Goal: Transaction & Acquisition: Purchase product/service

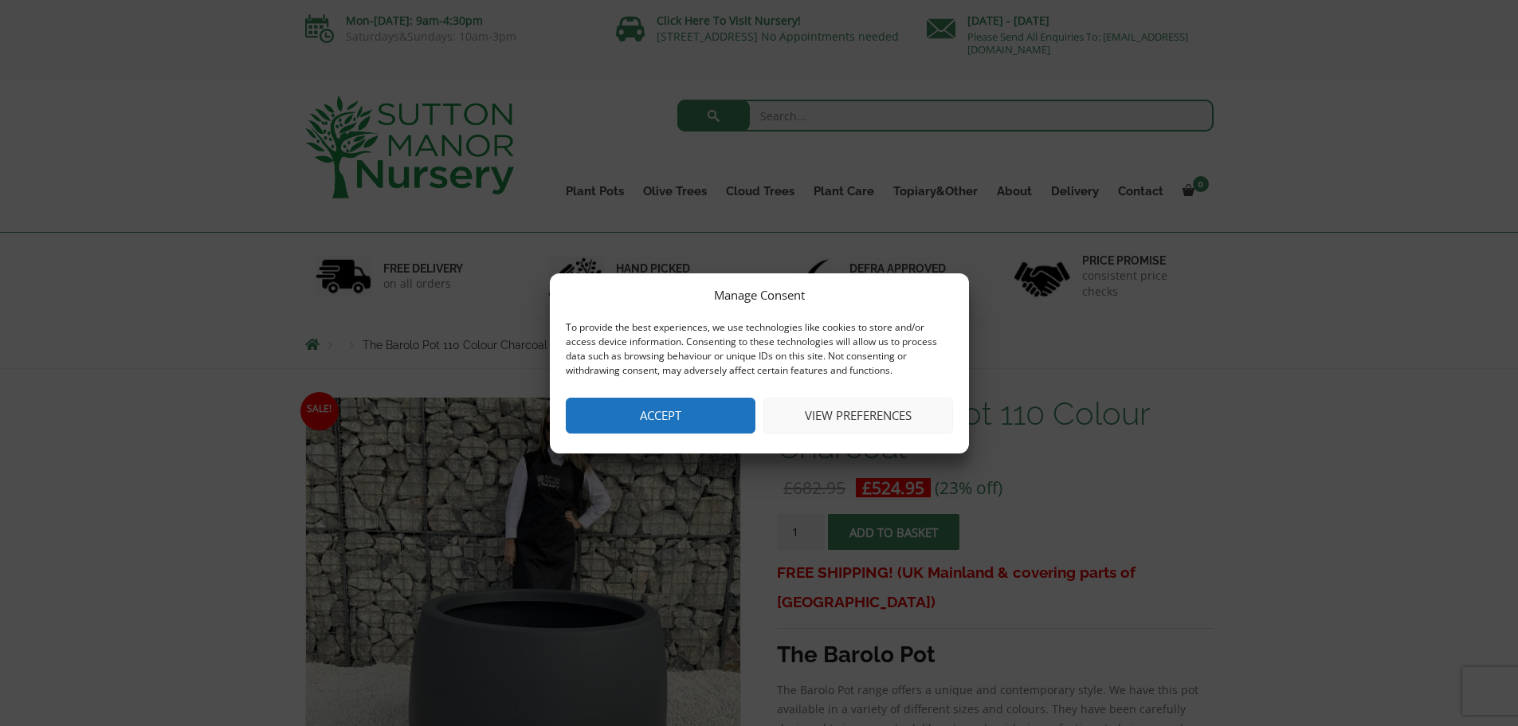
click at [660, 409] on button "Accept" at bounding box center [661, 416] width 190 height 36
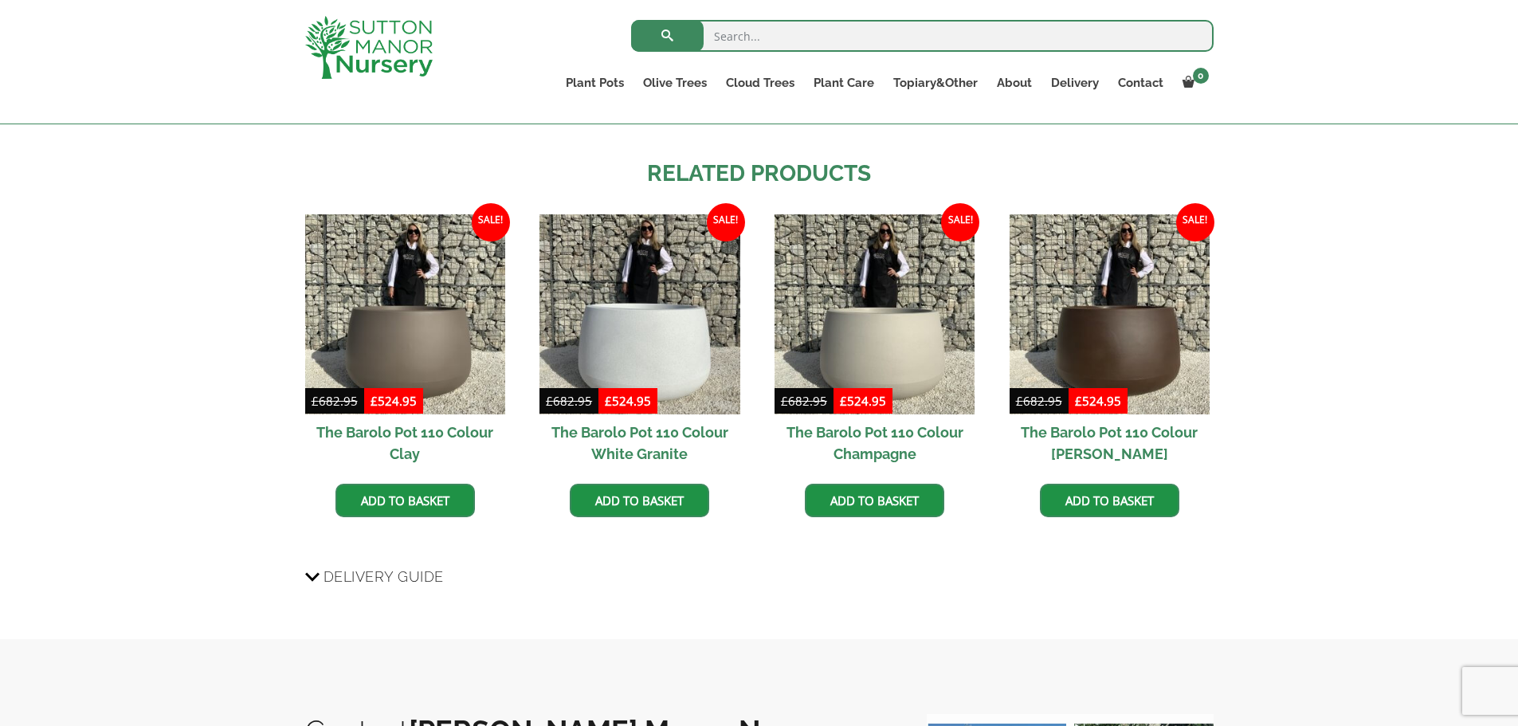
scroll to position [1275, 0]
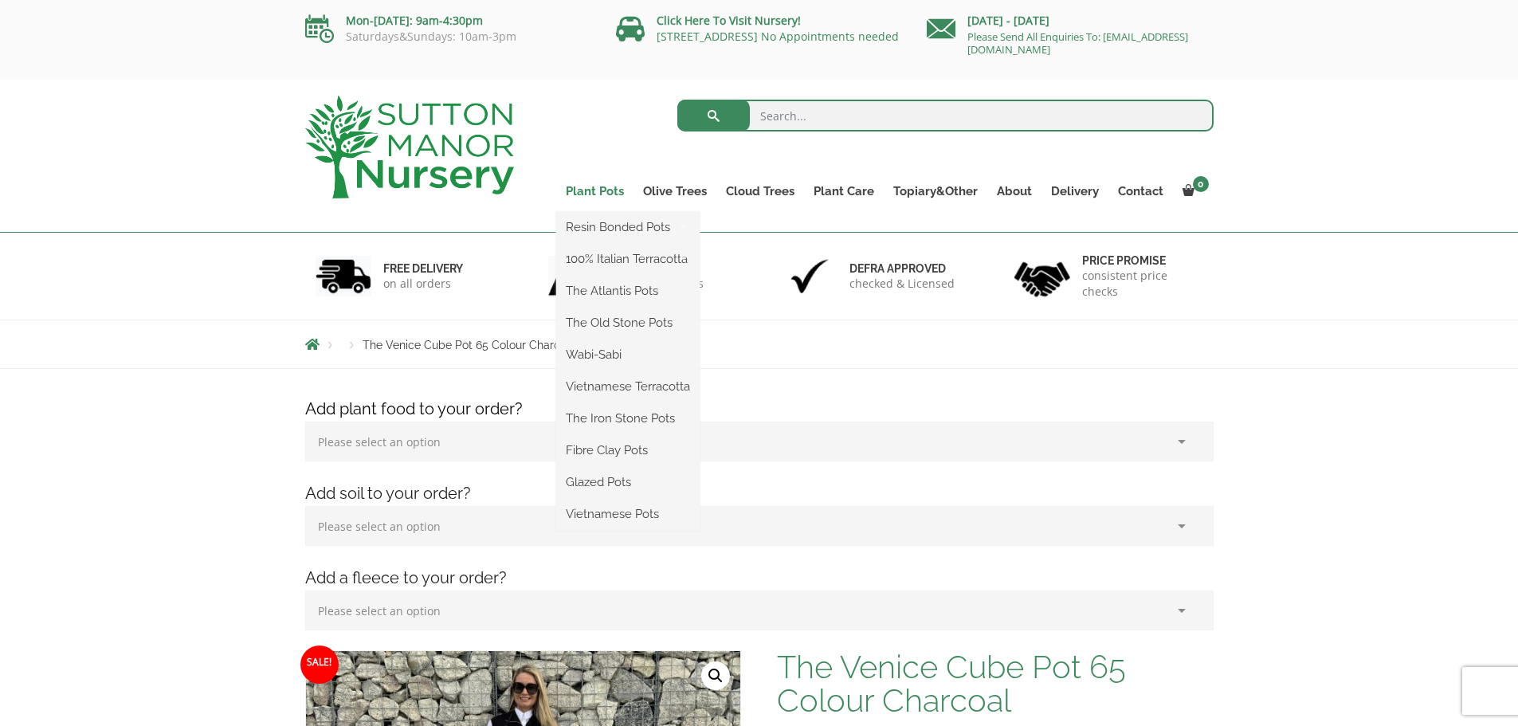
click at [601, 194] on link "Plant Pots" at bounding box center [594, 191] width 77 height 22
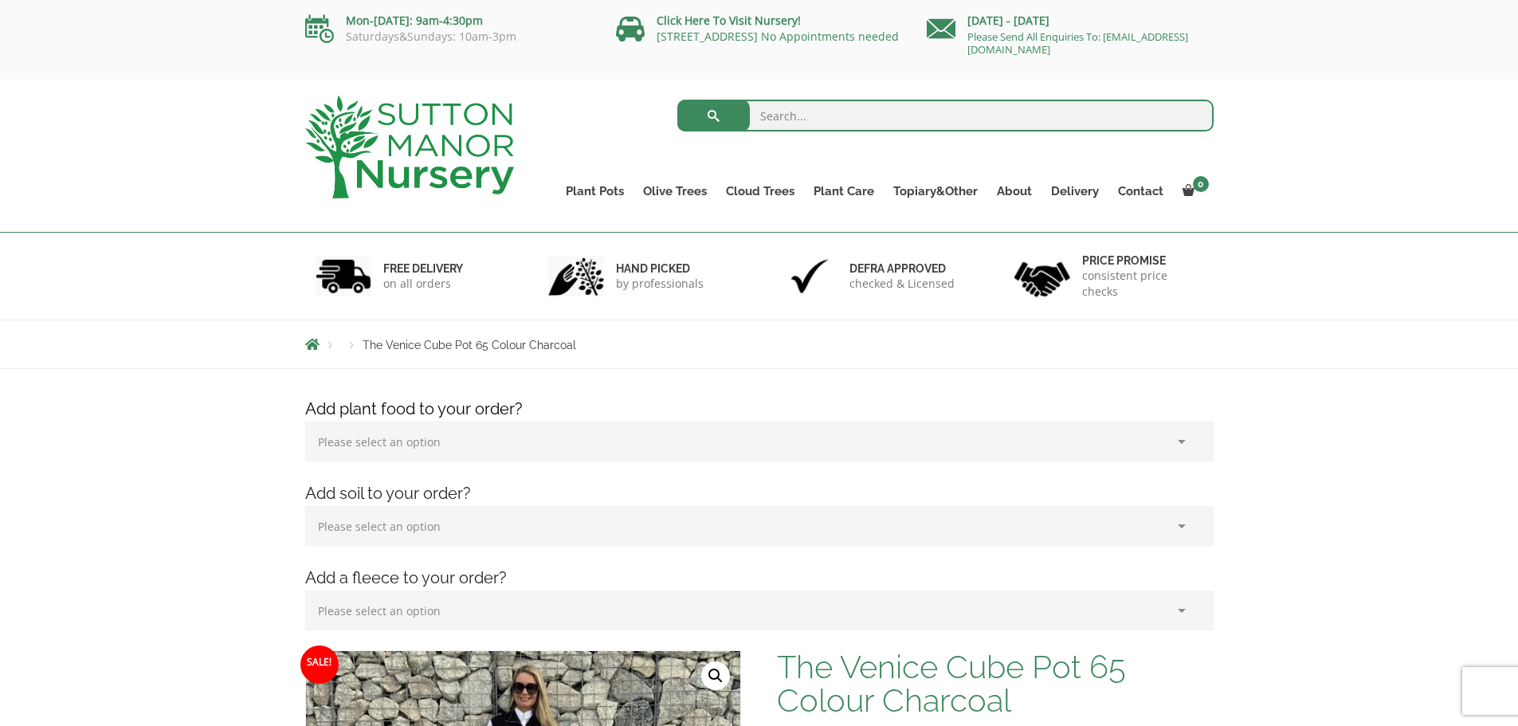
click at [435, 147] on img at bounding box center [409, 147] width 209 height 103
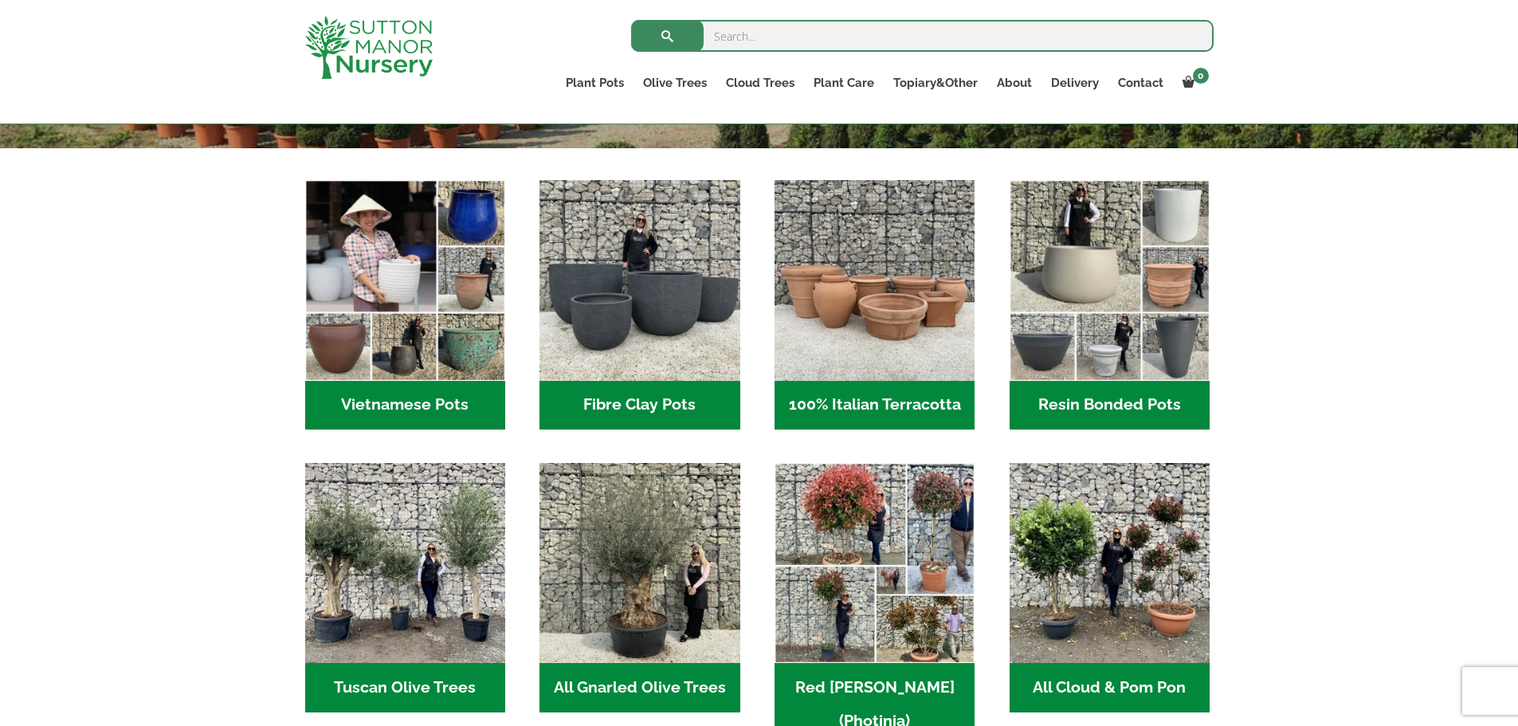
scroll to position [478, 0]
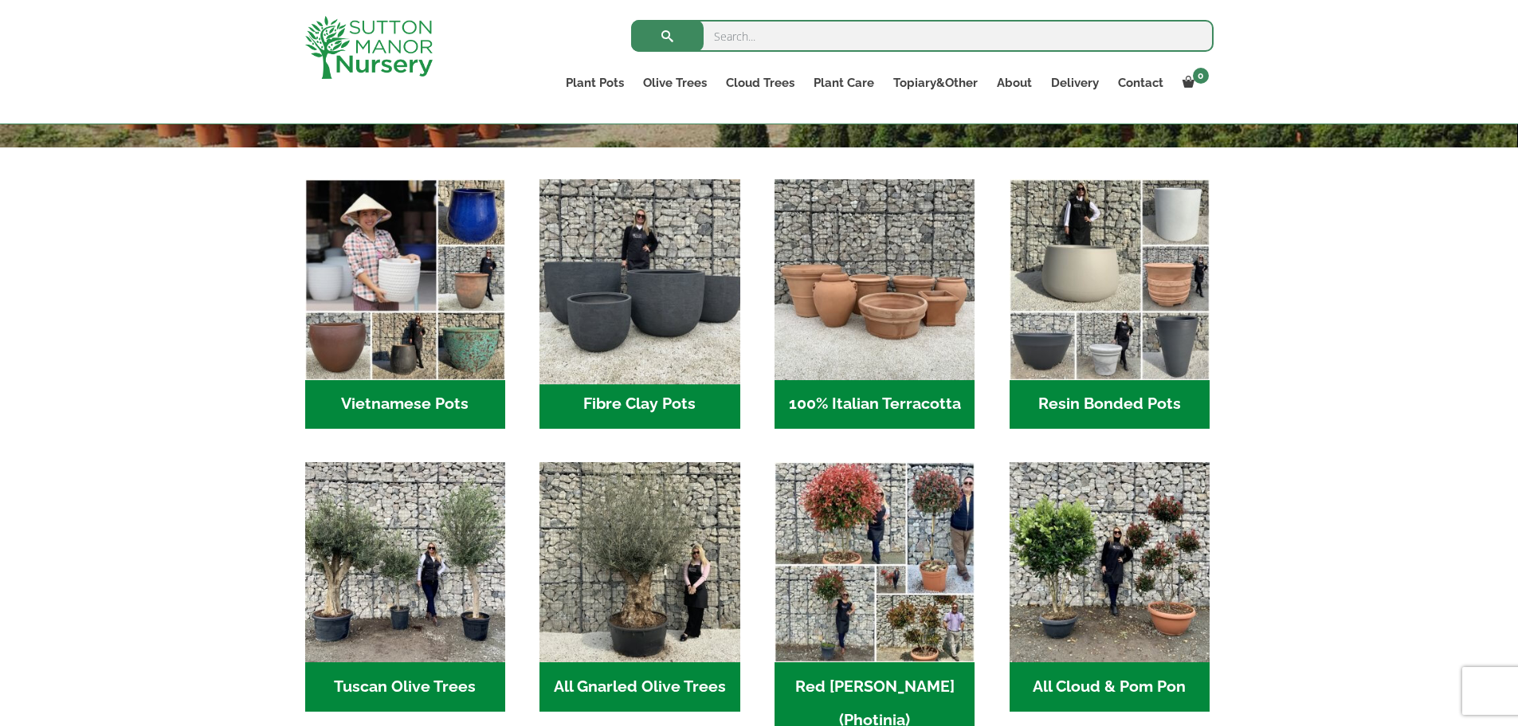
click at [631, 267] on img "Visit product category Fibre Clay Pots" at bounding box center [640, 279] width 210 height 210
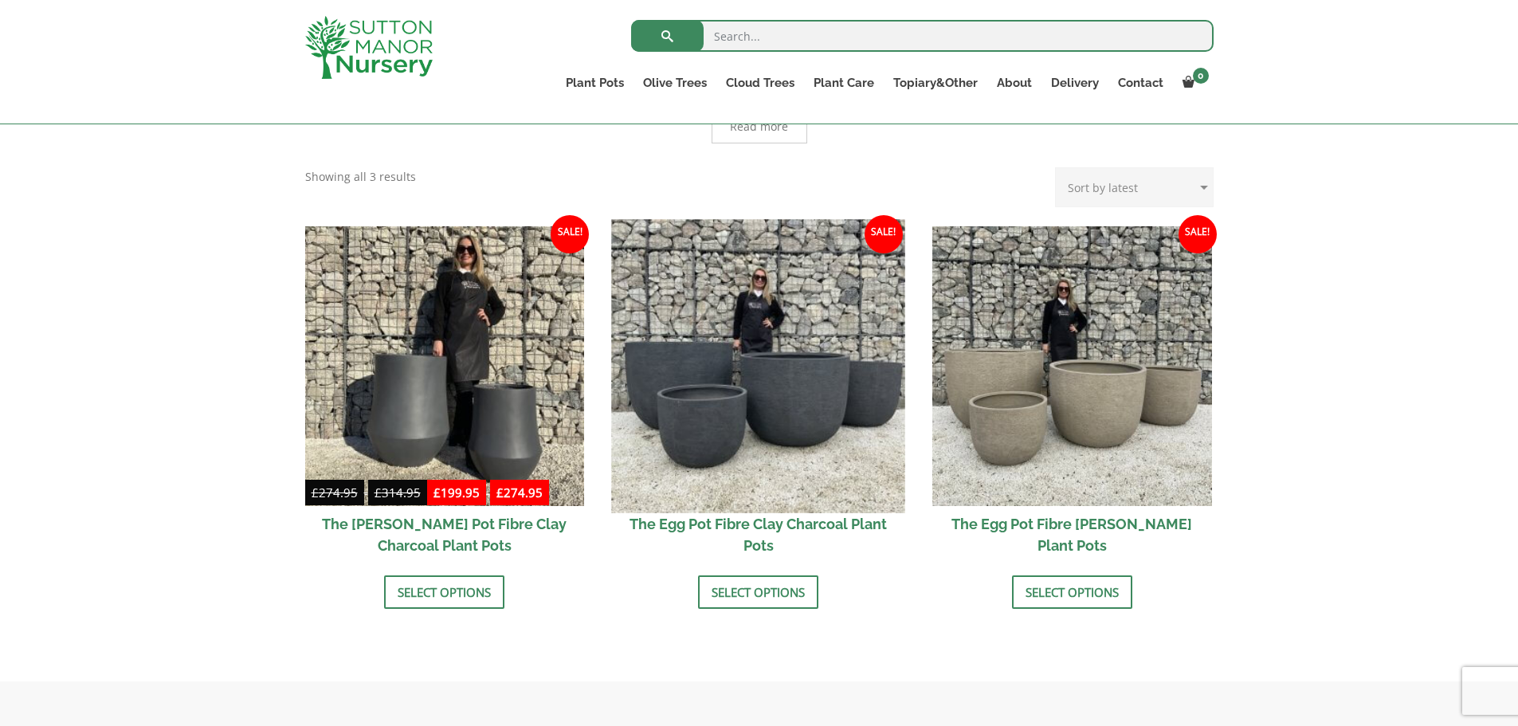
scroll to position [398, 0]
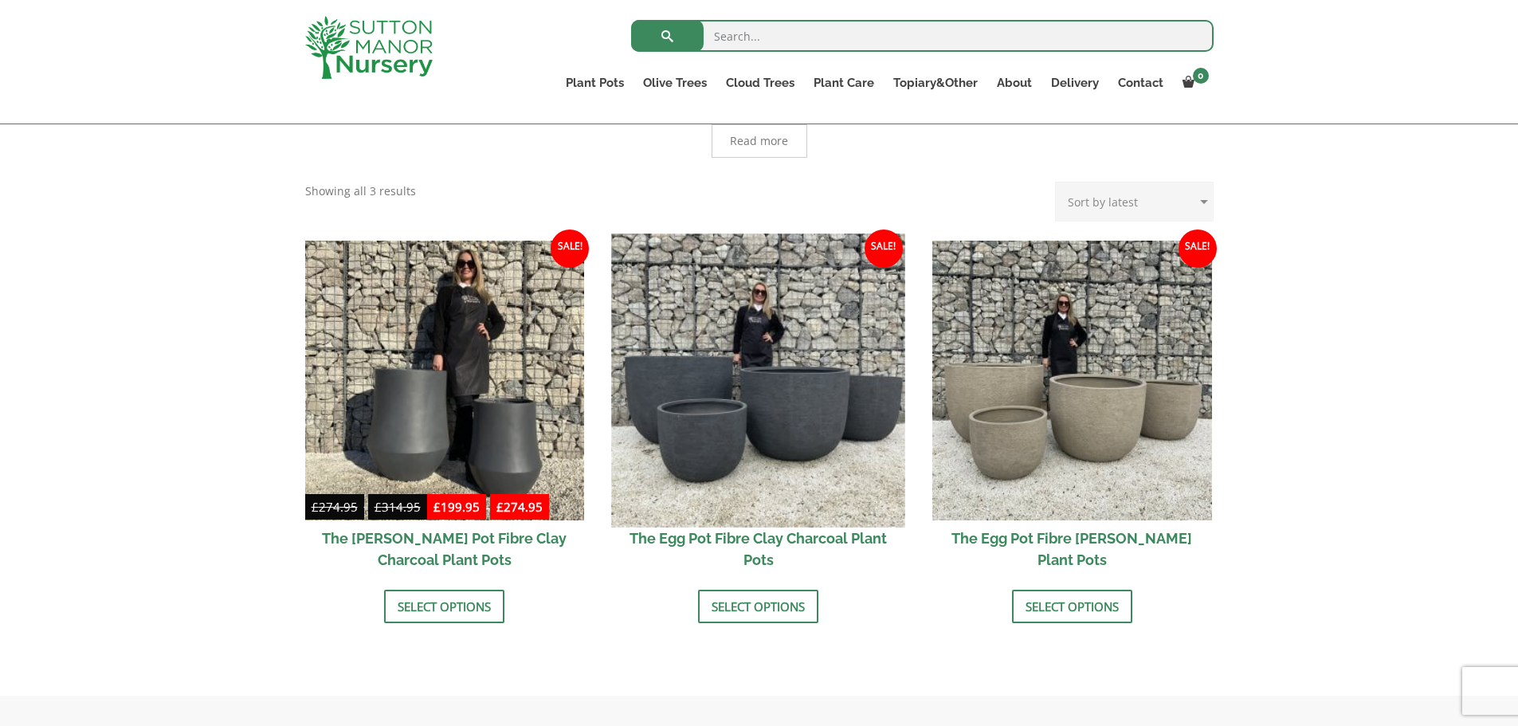
click at [734, 315] on img at bounding box center [758, 379] width 293 height 293
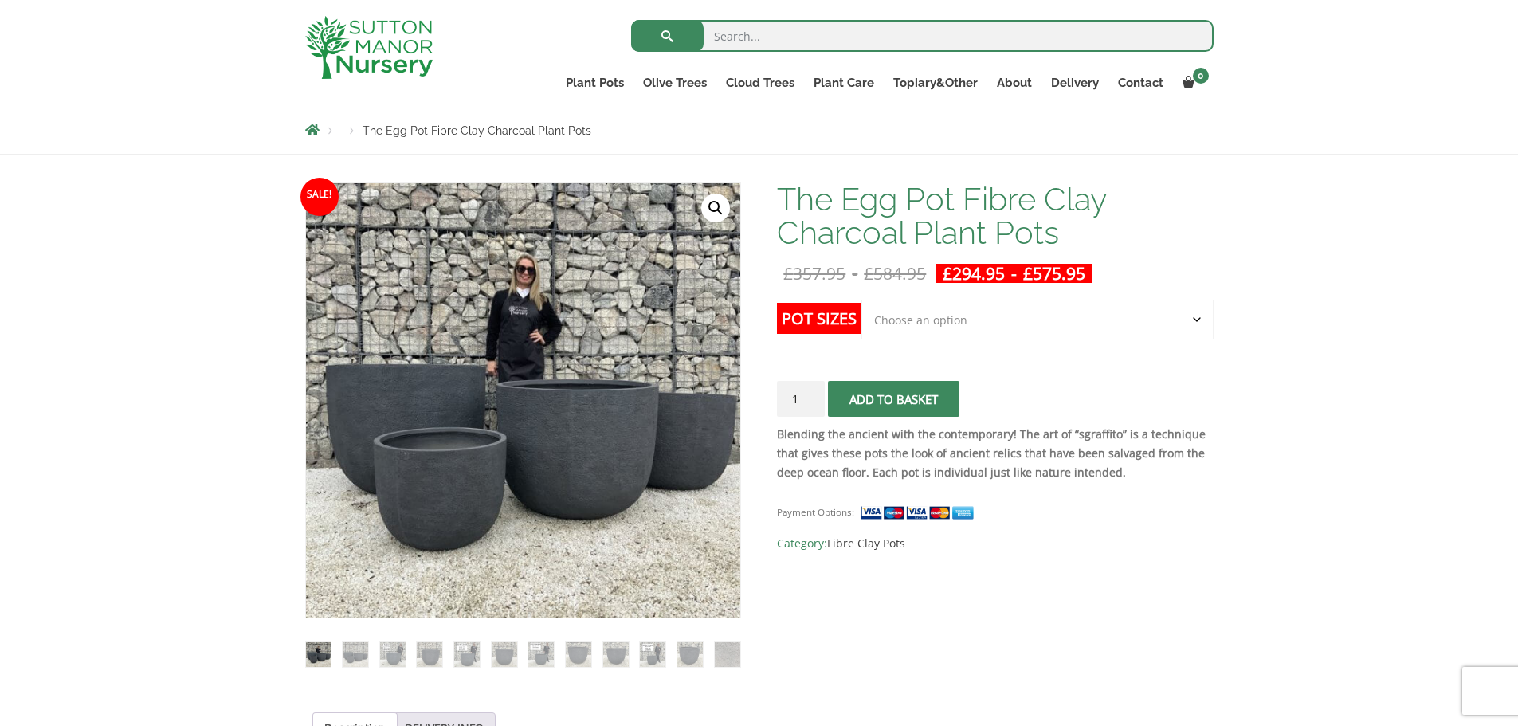
scroll to position [239, 0]
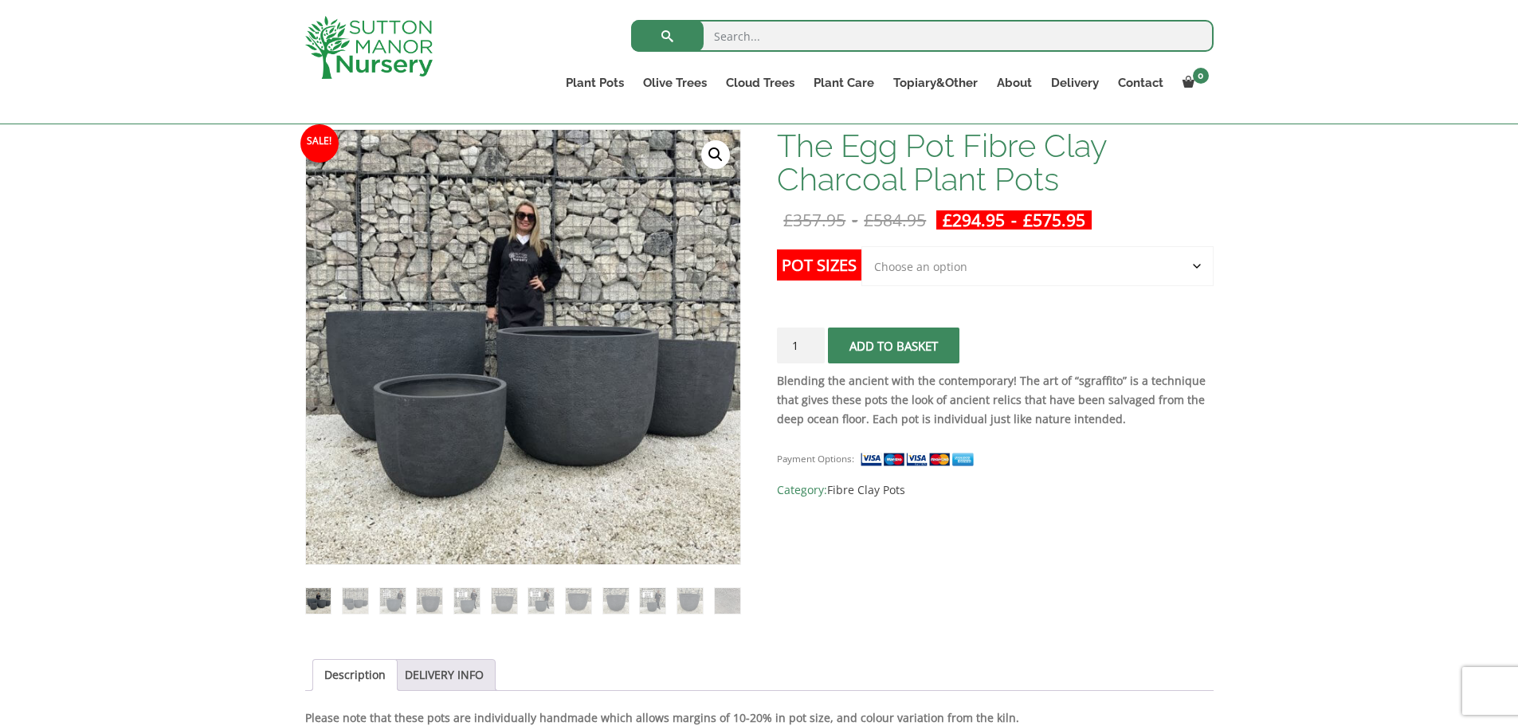
click at [914, 266] on select "Choose an option Click here to buy the 5th To Largest Pot In The Picture Click …" at bounding box center [1036, 266] width 351 height 40
click at [861, 246] on select "Choose an option Click here to buy the 5th To Largest Pot In The Picture Click …" at bounding box center [1036, 266] width 351 height 40
select select "Click here to buy the 3rd To Largest Pot In The Picture"
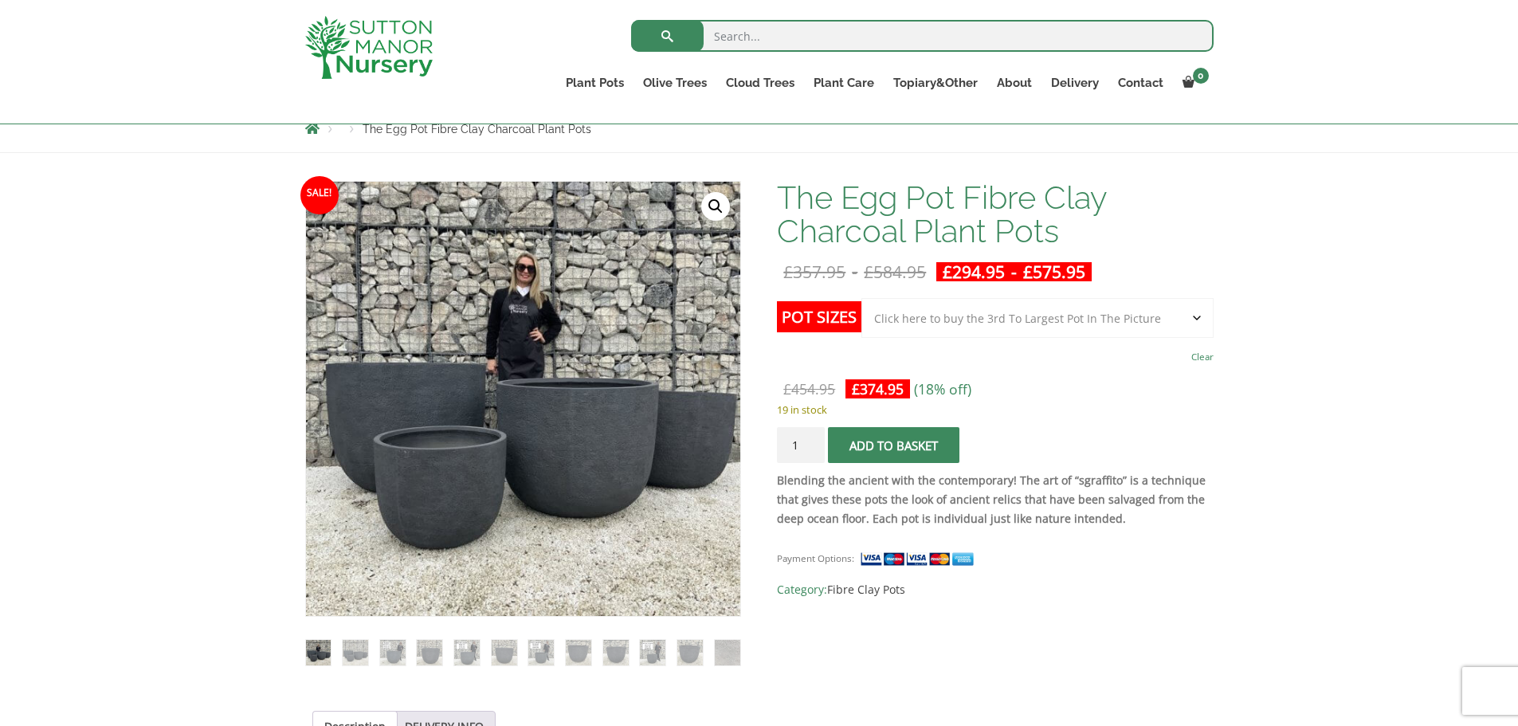
scroll to position [159, 0]
